Goal: Information Seeking & Learning: Find specific fact

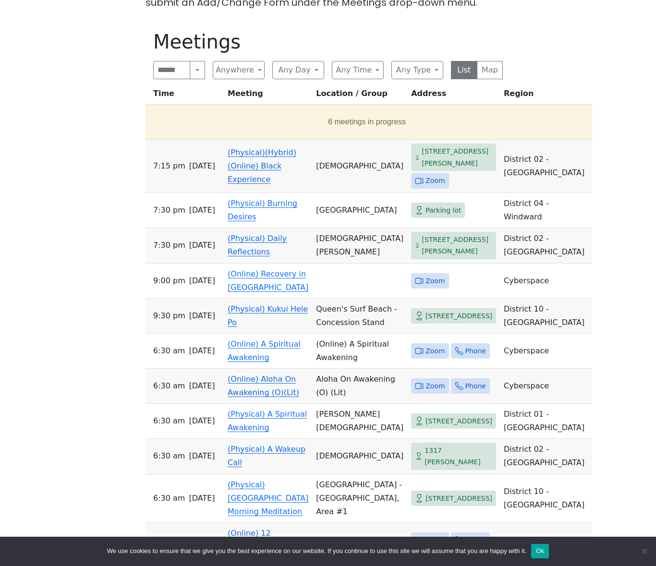
scroll to position [309, 0]
click at [189, 240] on span "[DATE]" at bounding box center [202, 245] width 26 height 13
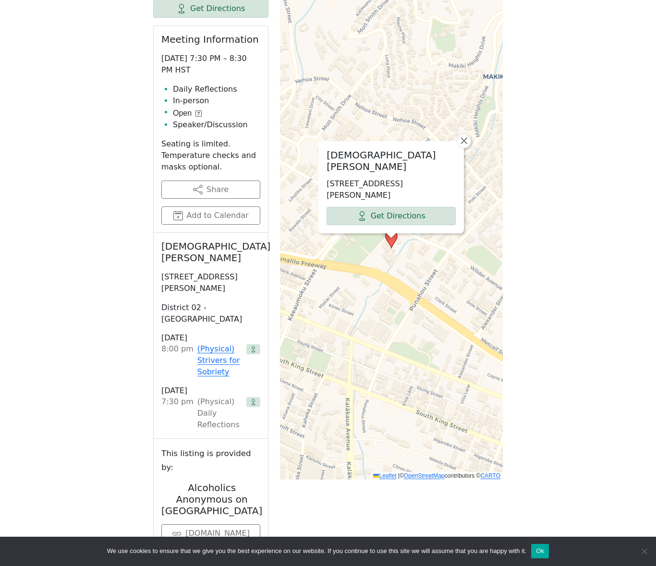
scroll to position [363, 0]
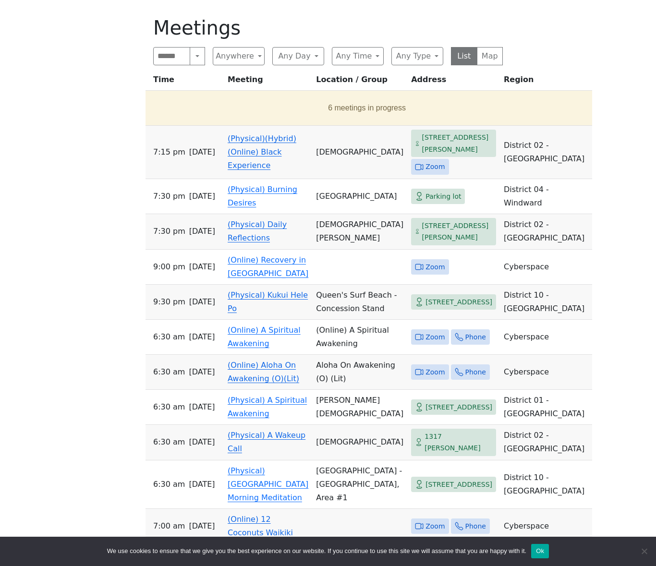
scroll to position [325, 0]
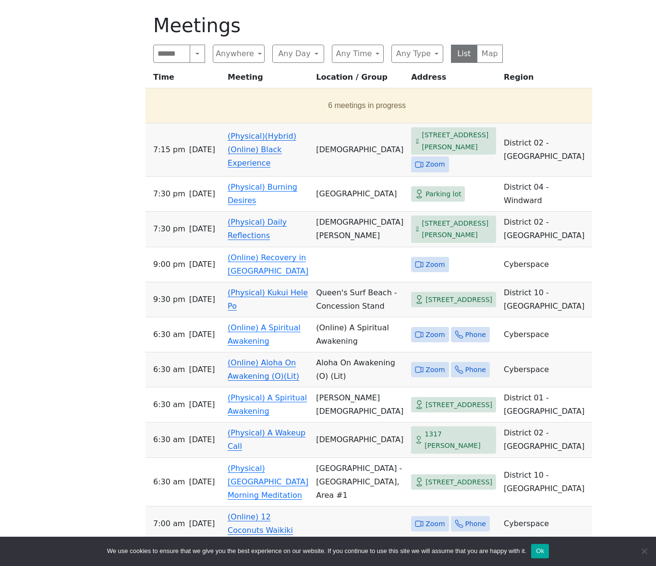
click at [425, 162] on span "Zoom" at bounding box center [434, 164] width 19 height 12
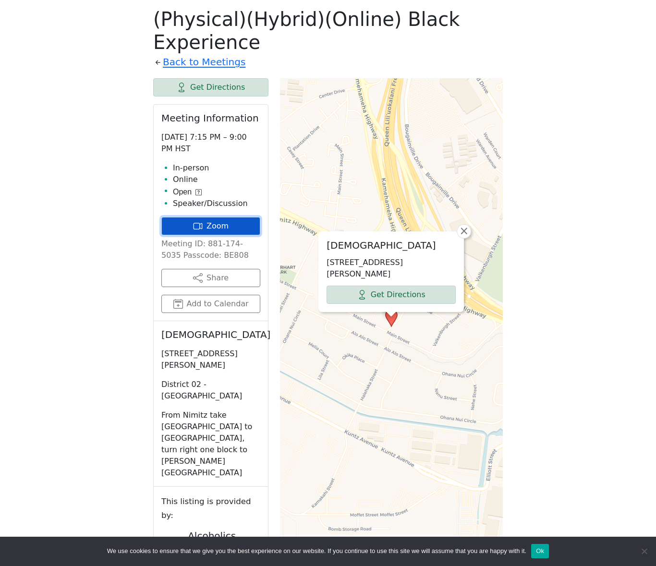
drag, startPoint x: 207, startPoint y: 228, endPoint x: 203, endPoint y: 229, distance: 4.8
click at [207, 228] on link "Zoom" at bounding box center [210, 226] width 99 height 18
click at [202, 225] on icon at bounding box center [198, 226] width 10 height 10
click at [195, 223] on icon at bounding box center [198, 226] width 10 height 10
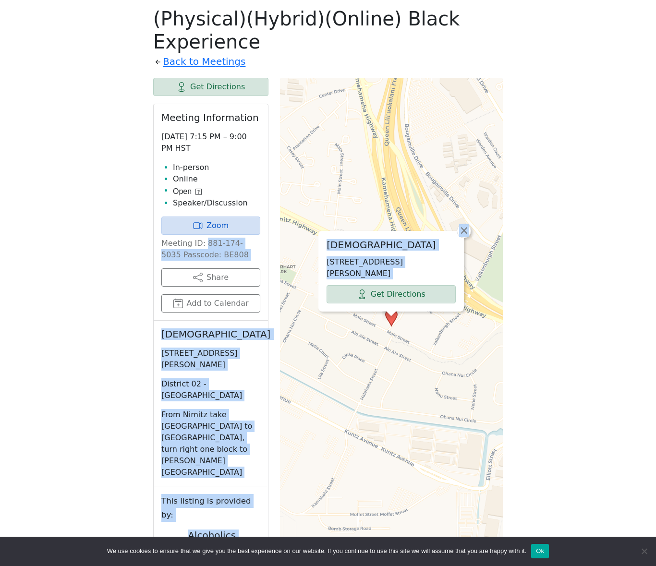
drag, startPoint x: 202, startPoint y: 245, endPoint x: 274, endPoint y: 245, distance: 71.5
click at [275, 245] on div "Get Directions Meeting Information [DATE] 7:15 PM – 9:00 PM HST In-person Onlin…" at bounding box center [327, 360] width 349 height 565
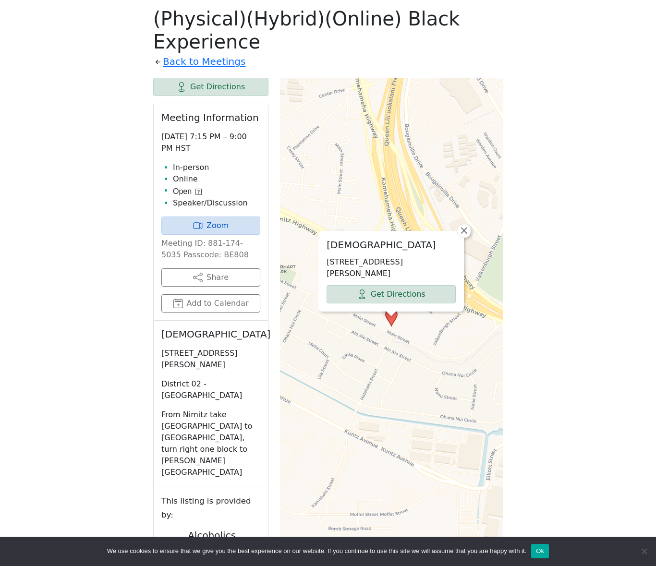
click at [244, 246] on p "Meeting ID: 881-174-5035 Passcode: BE808" at bounding box center [210, 249] width 99 height 23
drag, startPoint x: 254, startPoint y: 243, endPoint x: 205, endPoint y: 246, distance: 49.5
click at [205, 246] on p "Meeting ID: 881-174-5035 Passcode: BE808" at bounding box center [210, 249] width 99 height 23
drag, startPoint x: 219, startPoint y: 244, endPoint x: 250, endPoint y: 244, distance: 30.7
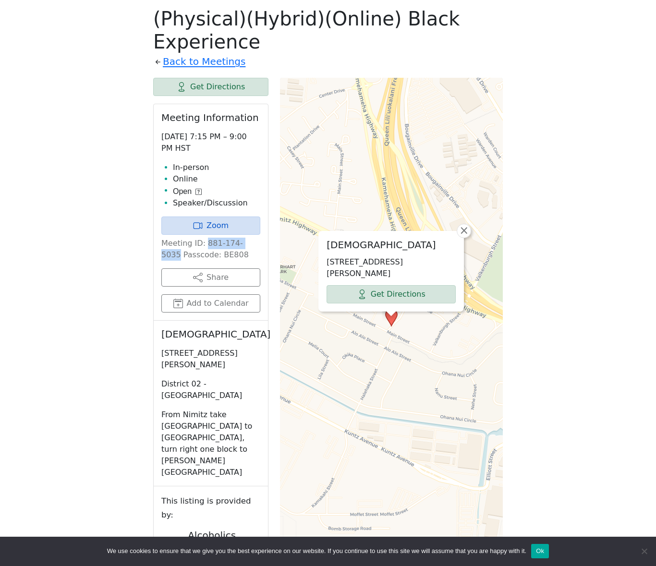
click at [254, 242] on p "Meeting ID: 881-174-5035 Passcode: BE808" at bounding box center [210, 249] width 99 height 23
copy p "881-174-5035"
drag, startPoint x: 236, startPoint y: 258, endPoint x: 199, endPoint y: 257, distance: 37.4
click at [199, 257] on p "Meeting ID: 881-174-5035 Passcode: BE808" at bounding box center [210, 249] width 99 height 23
copy p "BE808"
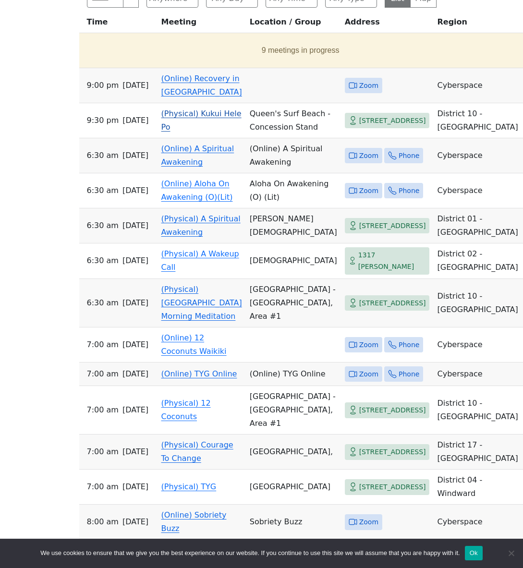
scroll to position [417, 0]
click at [479, 554] on button "Ok" at bounding box center [474, 553] width 18 height 14
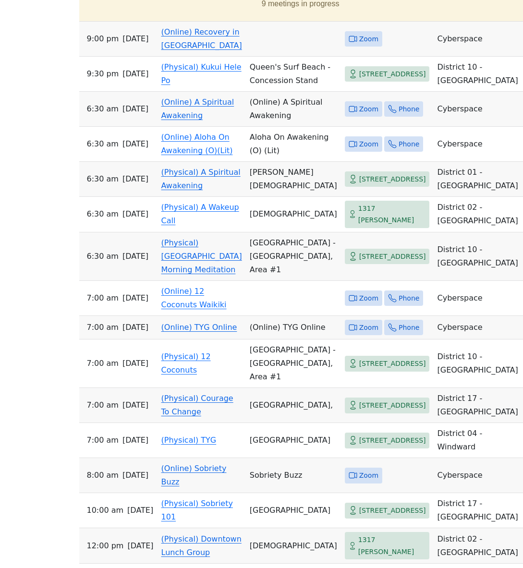
scroll to position [464, 0]
